Goal: Task Accomplishment & Management: Complete application form

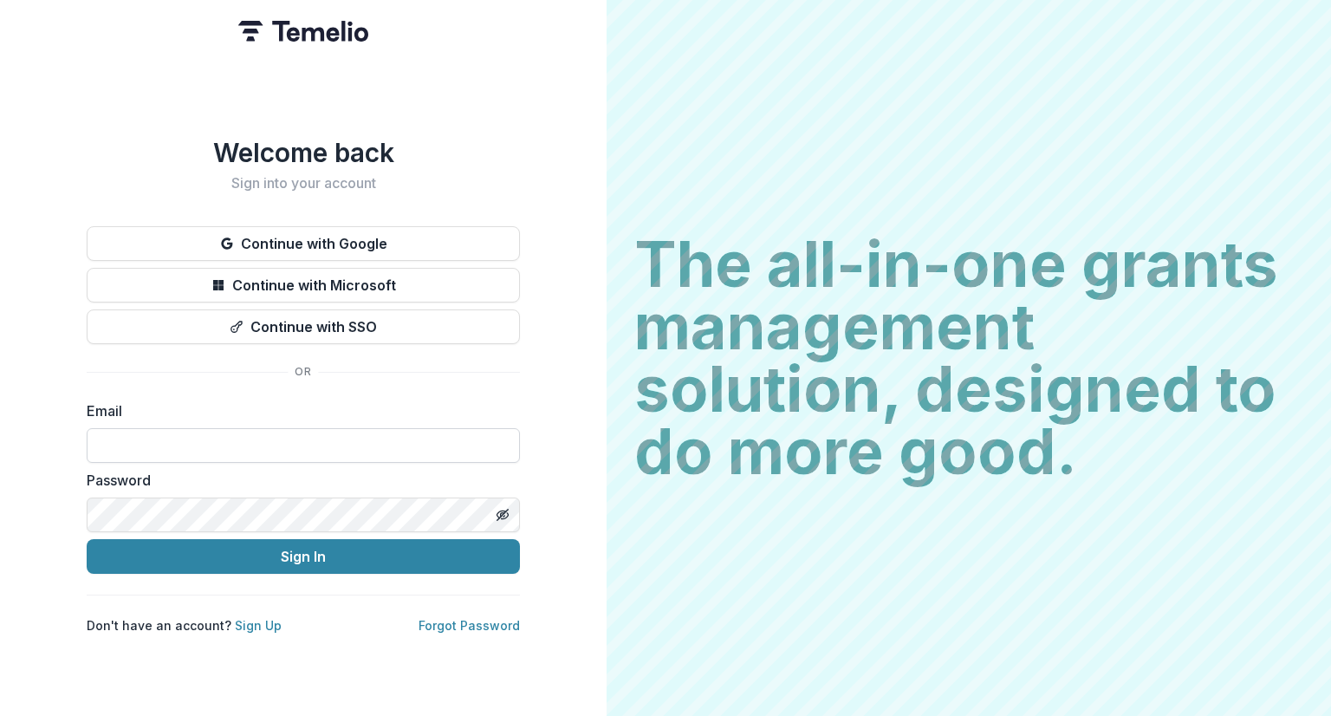
click at [291, 445] on input at bounding box center [303, 445] width 433 height 35
type input "**********"
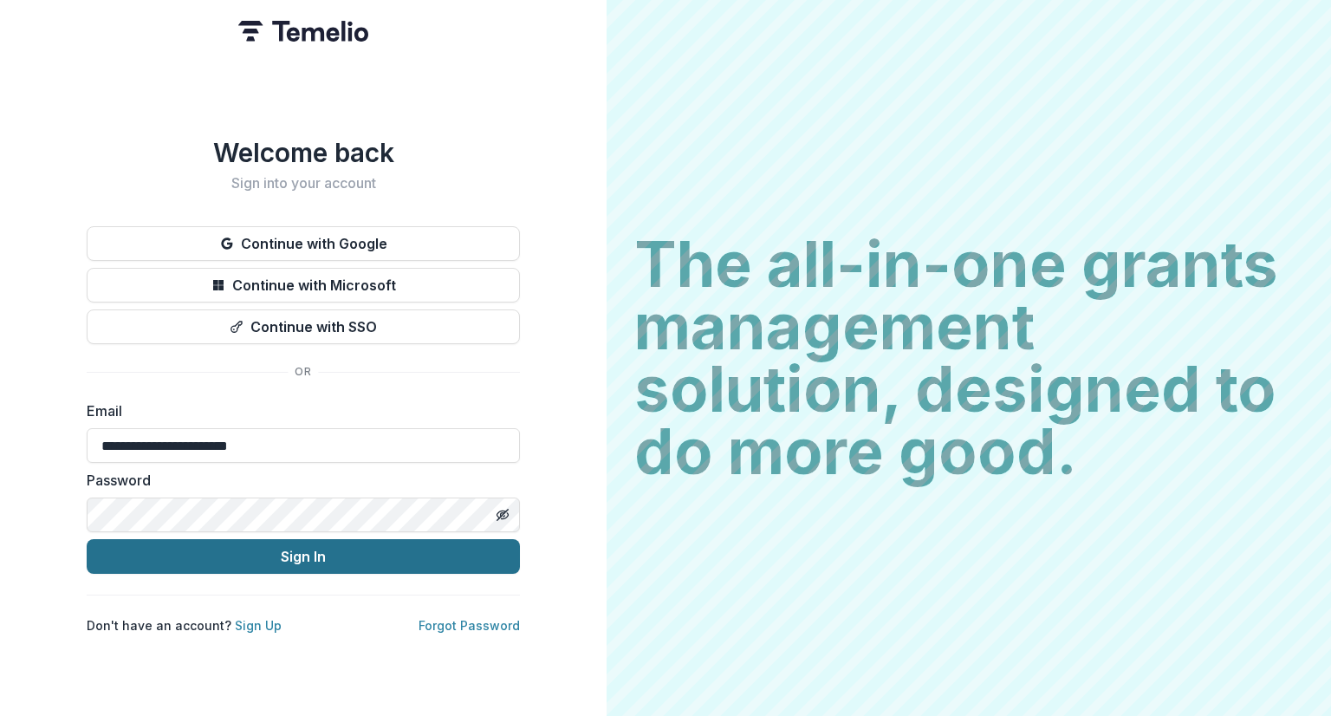
click at [305, 551] on button "Sign In" at bounding box center [303, 556] width 433 height 35
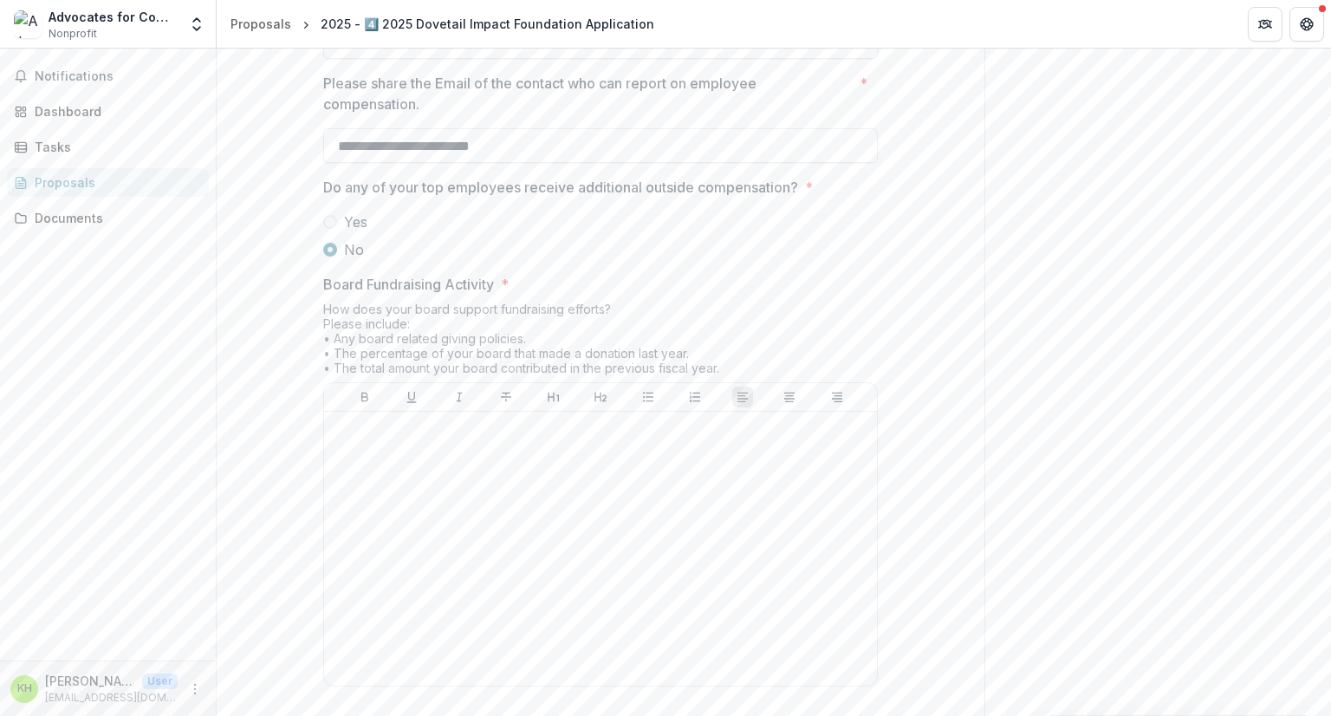
scroll to position [8846, 0]
